Goal: Task Accomplishment & Management: Use online tool/utility

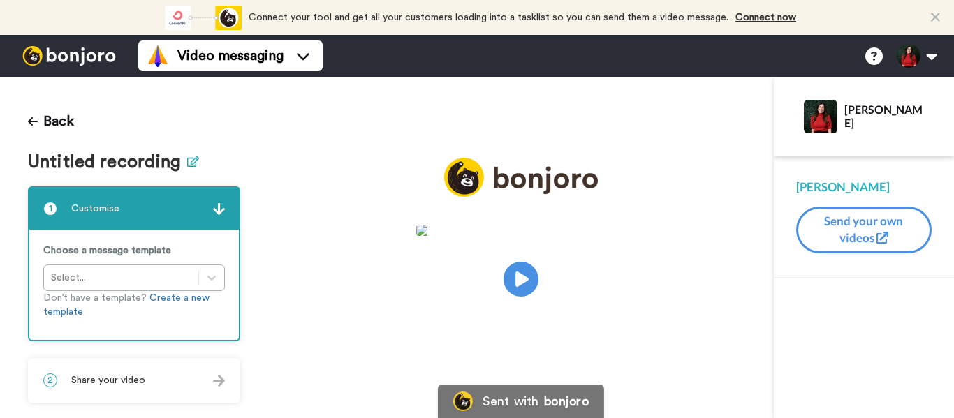
click at [187, 167] on button at bounding box center [193, 162] width 12 height 20
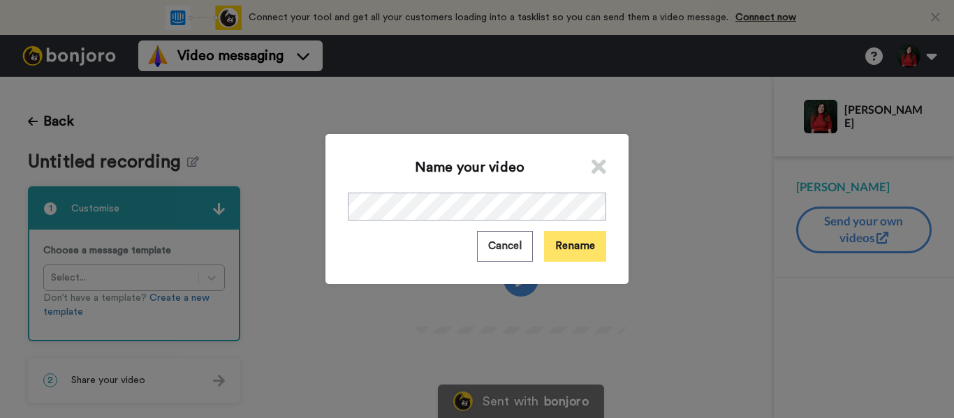
click at [562, 250] on button "Rename" at bounding box center [575, 246] width 62 height 30
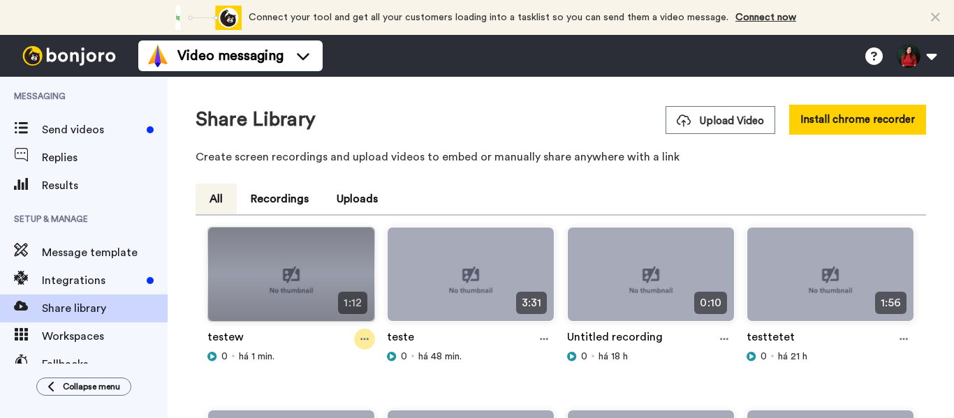
click at [355, 344] on div at bounding box center [364, 339] width 21 height 21
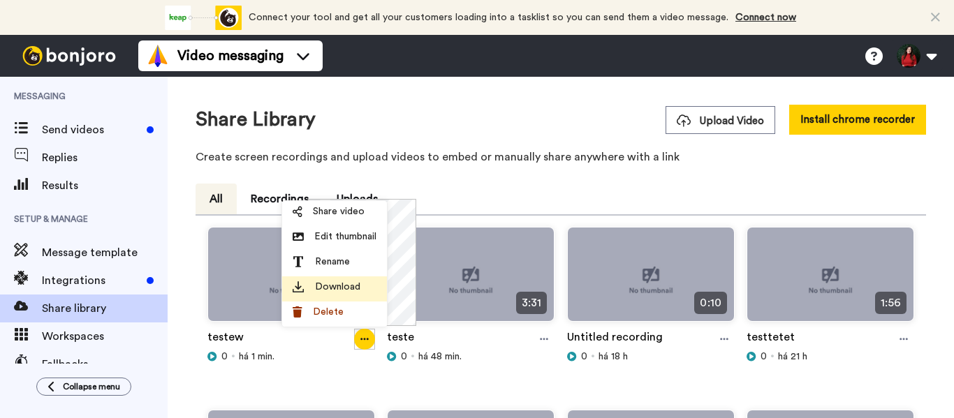
click at [353, 284] on span "Download" at bounding box center [337, 287] width 45 height 14
